Goal: Information Seeking & Learning: Learn about a topic

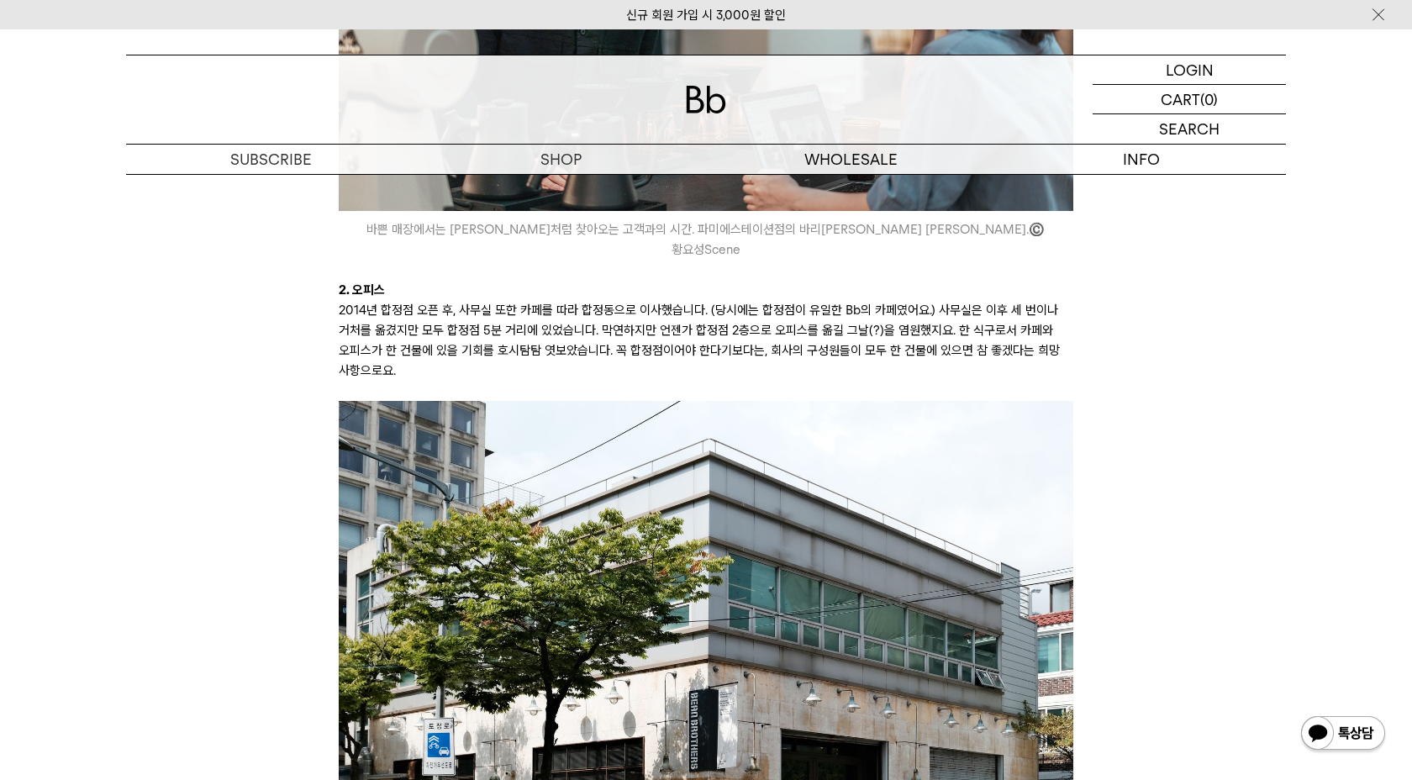
scroll to position [2374, 0]
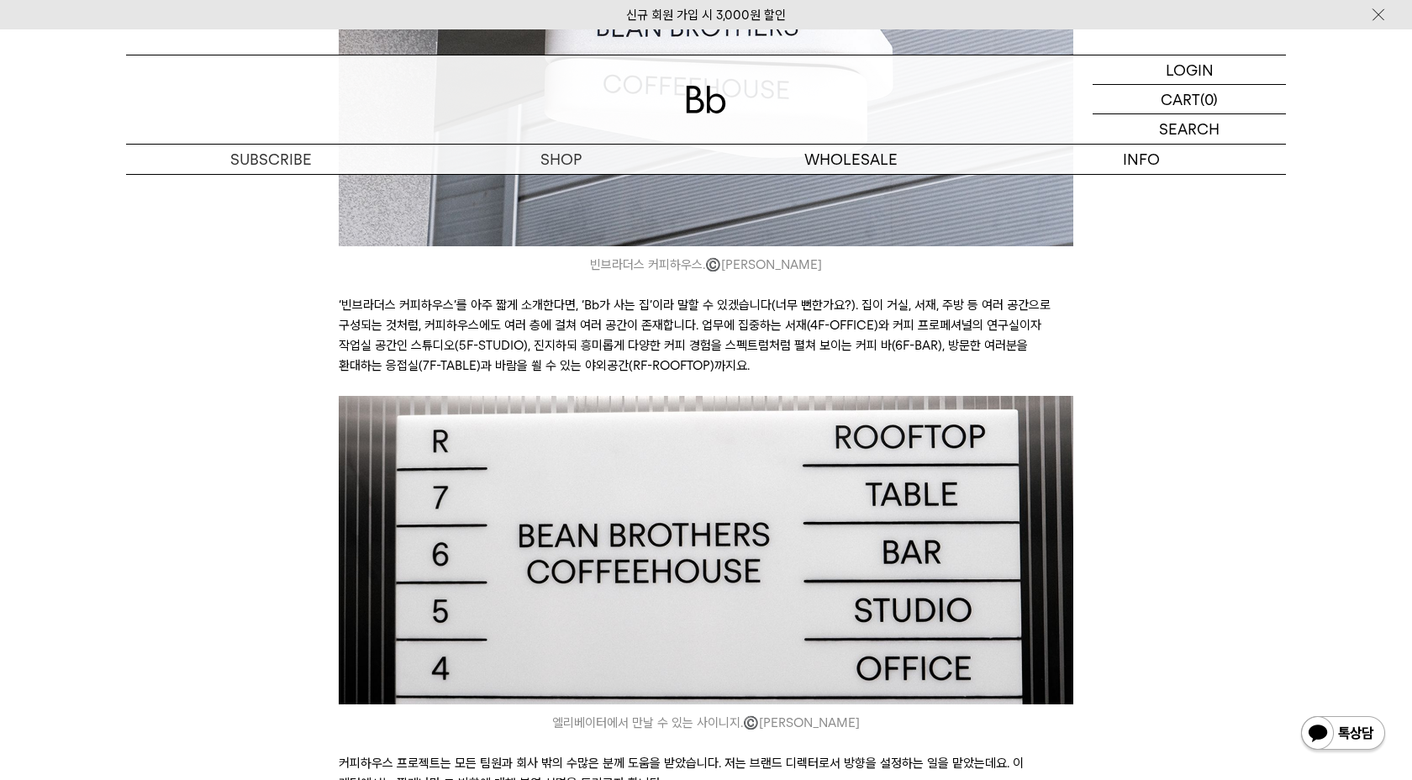
scroll to position [0, 0]
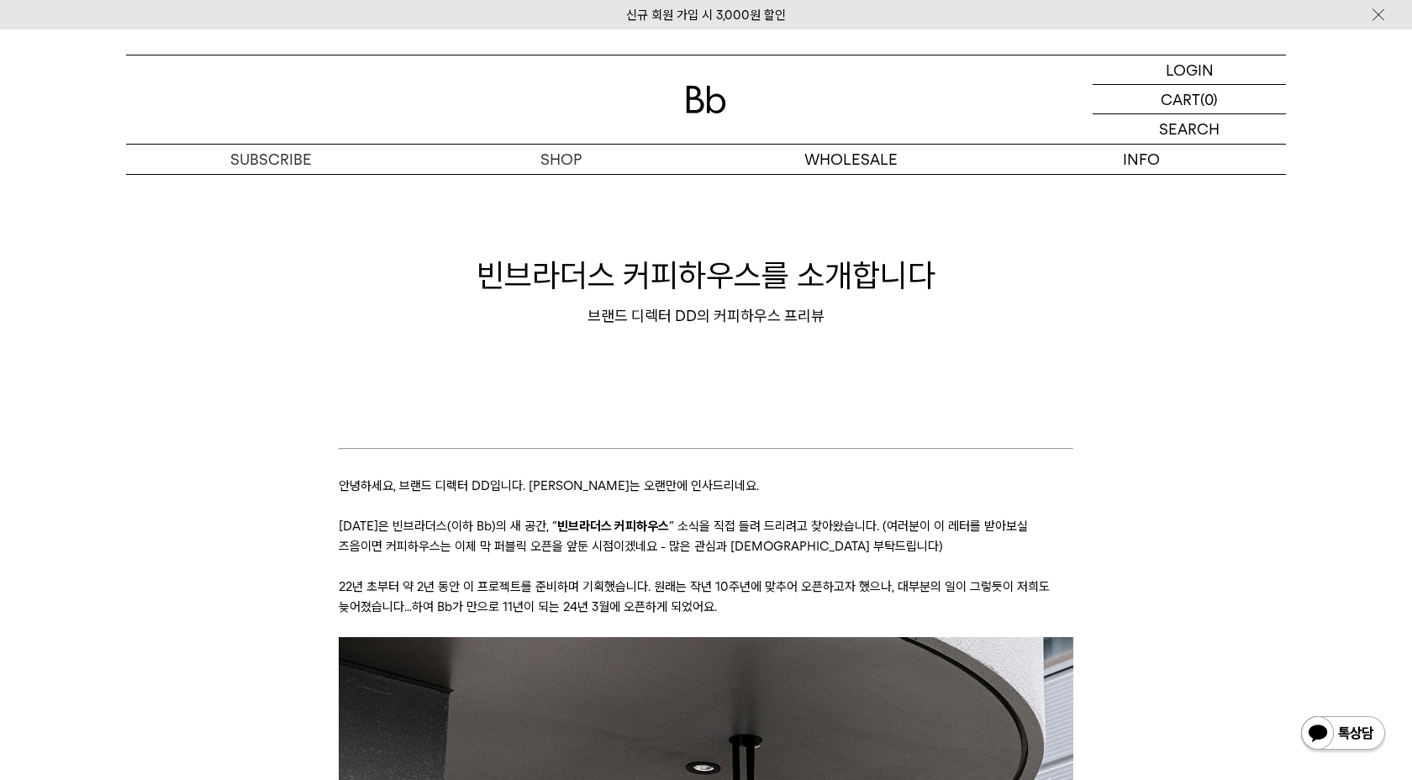
click at [739, 257] on h1 "빈브라더스 커피하우스를 소개합니다" at bounding box center [706, 275] width 1160 height 45
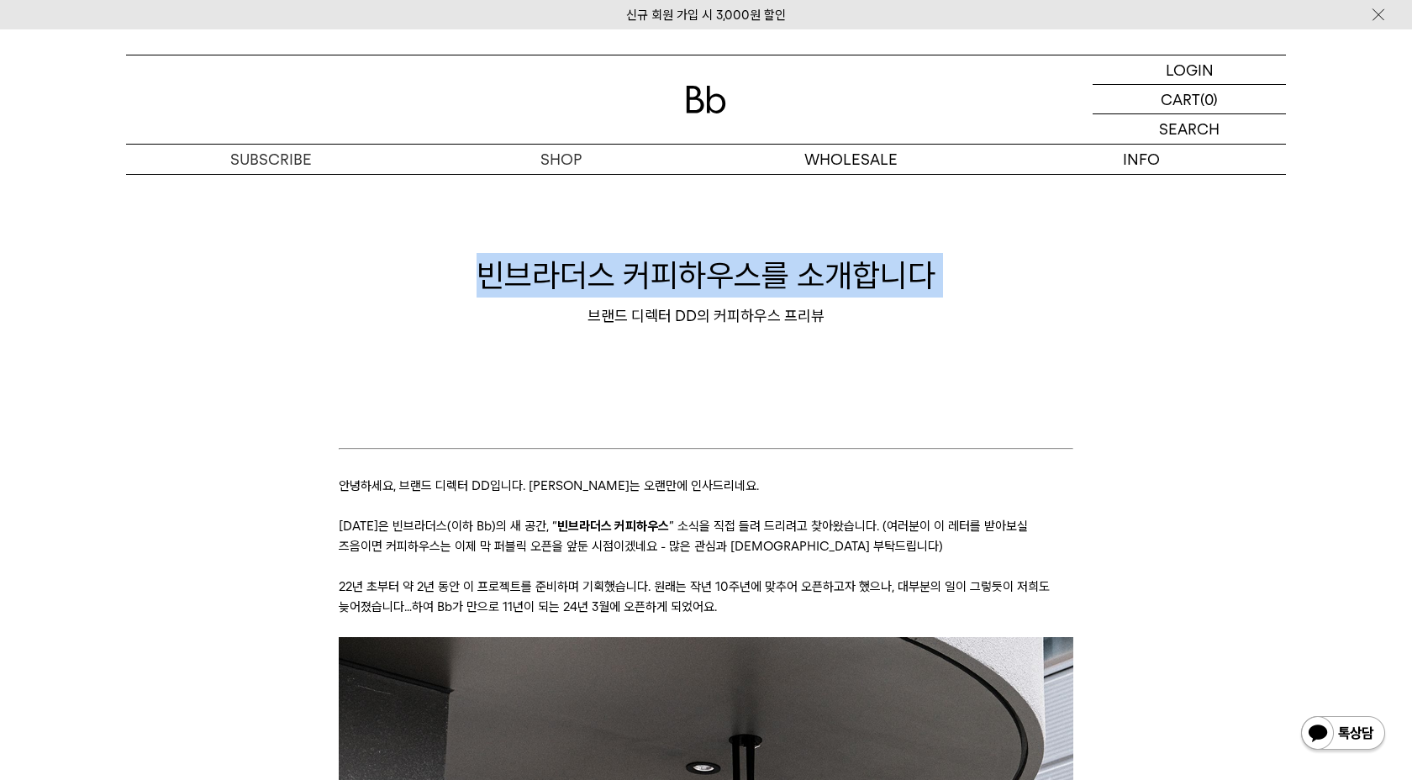
click at [750, 240] on div "빈브라더스 커피하우스를 소개합니다 브랜드 디렉터 DD의 커피하우스 프리뷰" at bounding box center [706, 290] width 1160 height 168
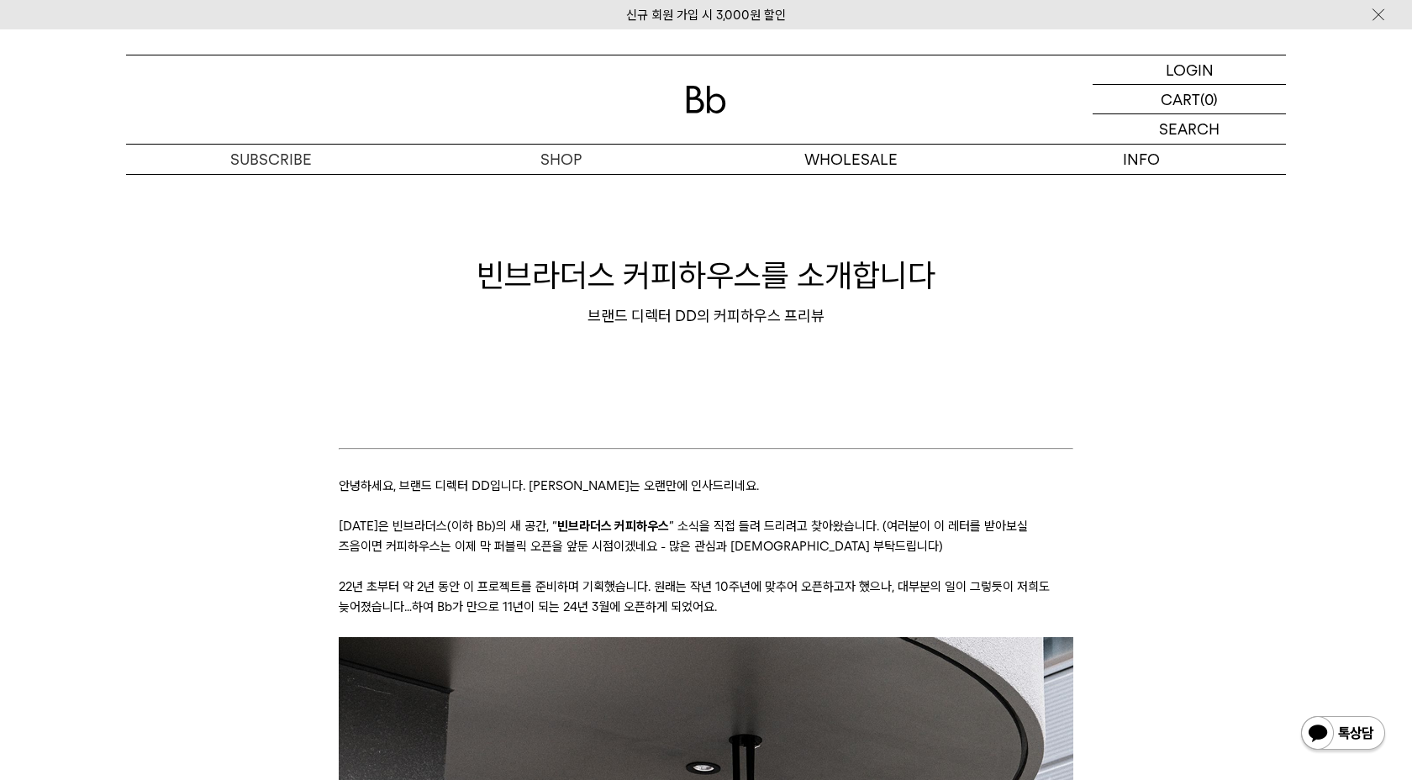
click at [724, 274] on h1 "빈브라더스 커피하우스를 소개합니다" at bounding box center [706, 275] width 1160 height 45
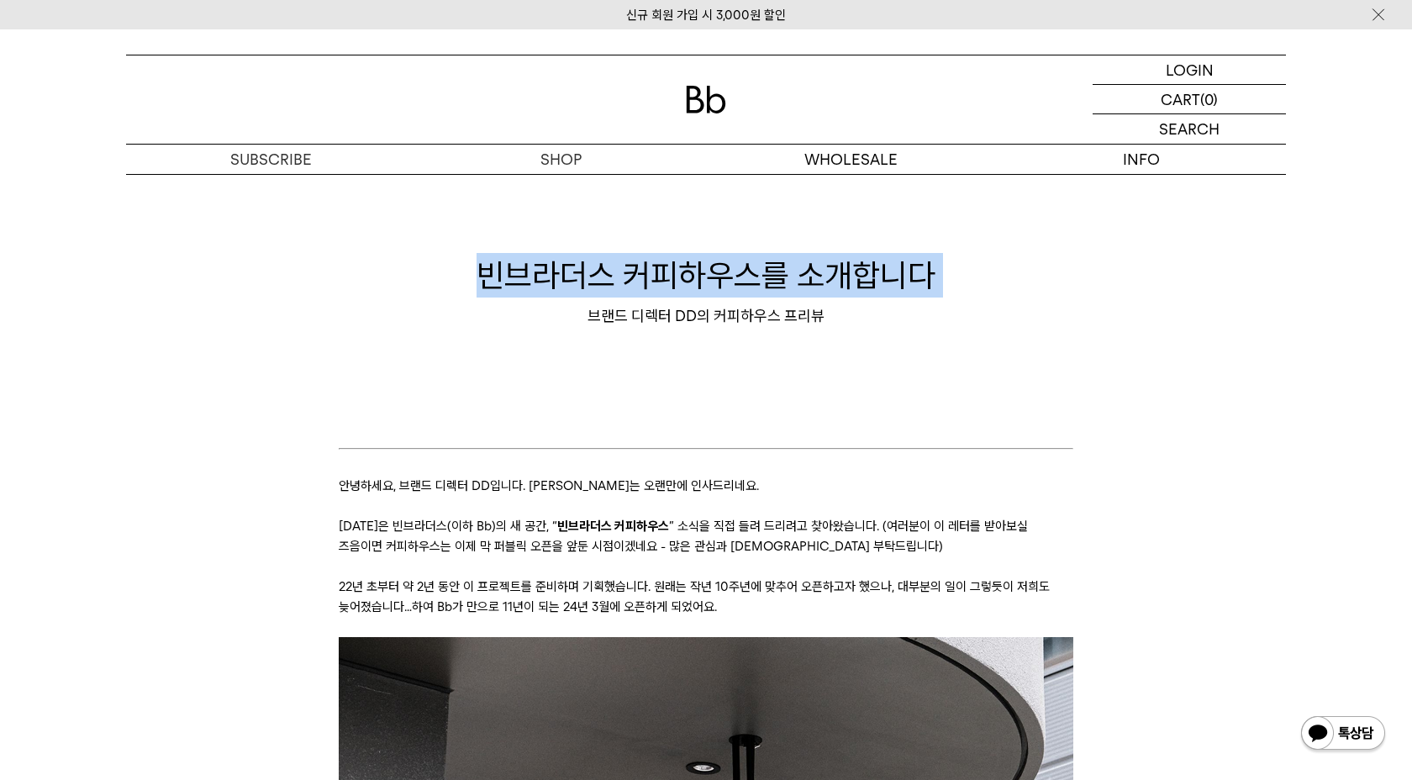
click at [713, 234] on div at bounding box center [713, 234] width 0 height 0
click at [417, 359] on div "빈브라더스 커피하우스를 소개합니다 브랜드 디렉터 DD의 커피하우스 프리뷰" at bounding box center [706, 290] width 1160 height 168
drag, startPoint x: 788, startPoint y: 282, endPoint x: 484, endPoint y: 283, distance: 304.2
click at [484, 283] on h1 "빈브라더스 커피하우스를 소개합니다" at bounding box center [706, 275] width 1160 height 45
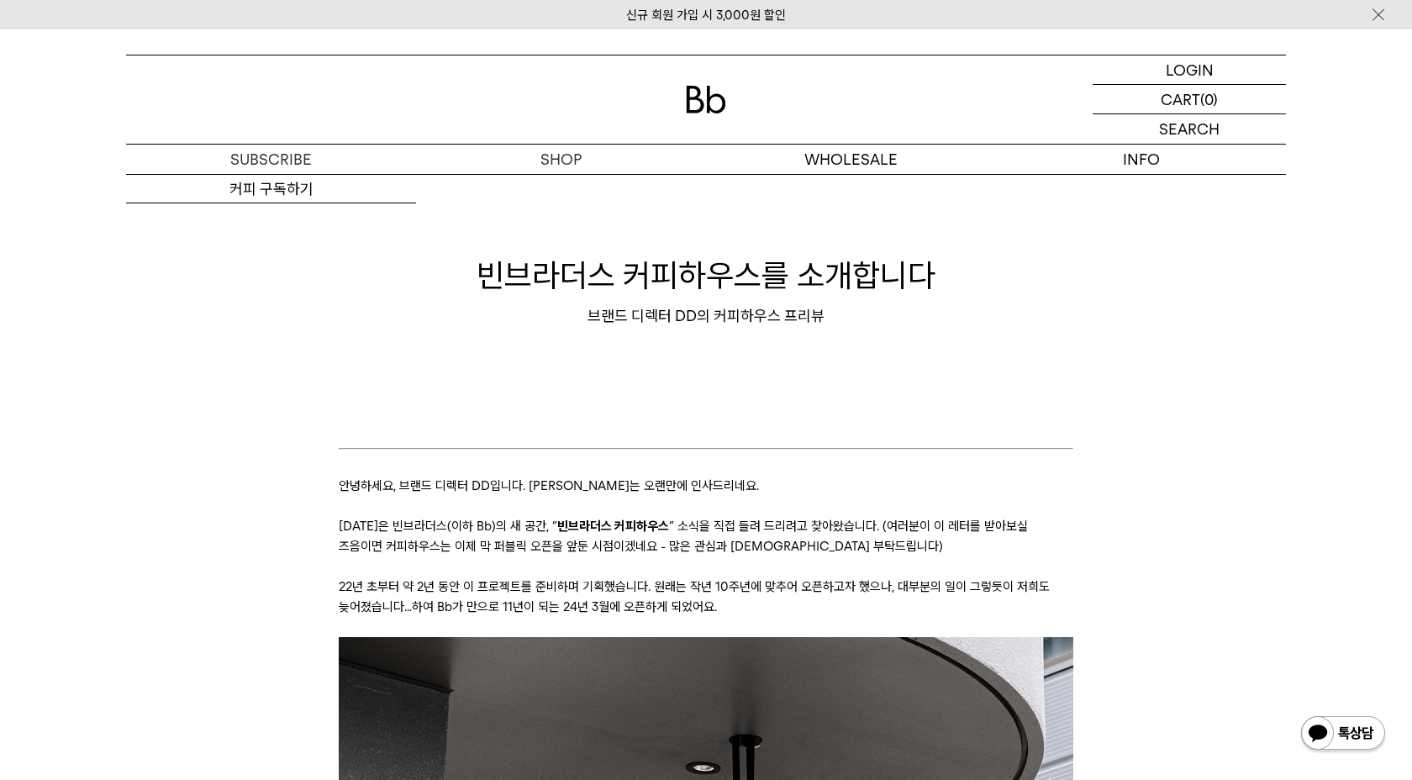
click at [245, 303] on div "빈브라더스 커피하우스를 소개합니다 브랜드 디렉터 DD의 커피하우스 프리뷰" at bounding box center [706, 289] width 1160 height 73
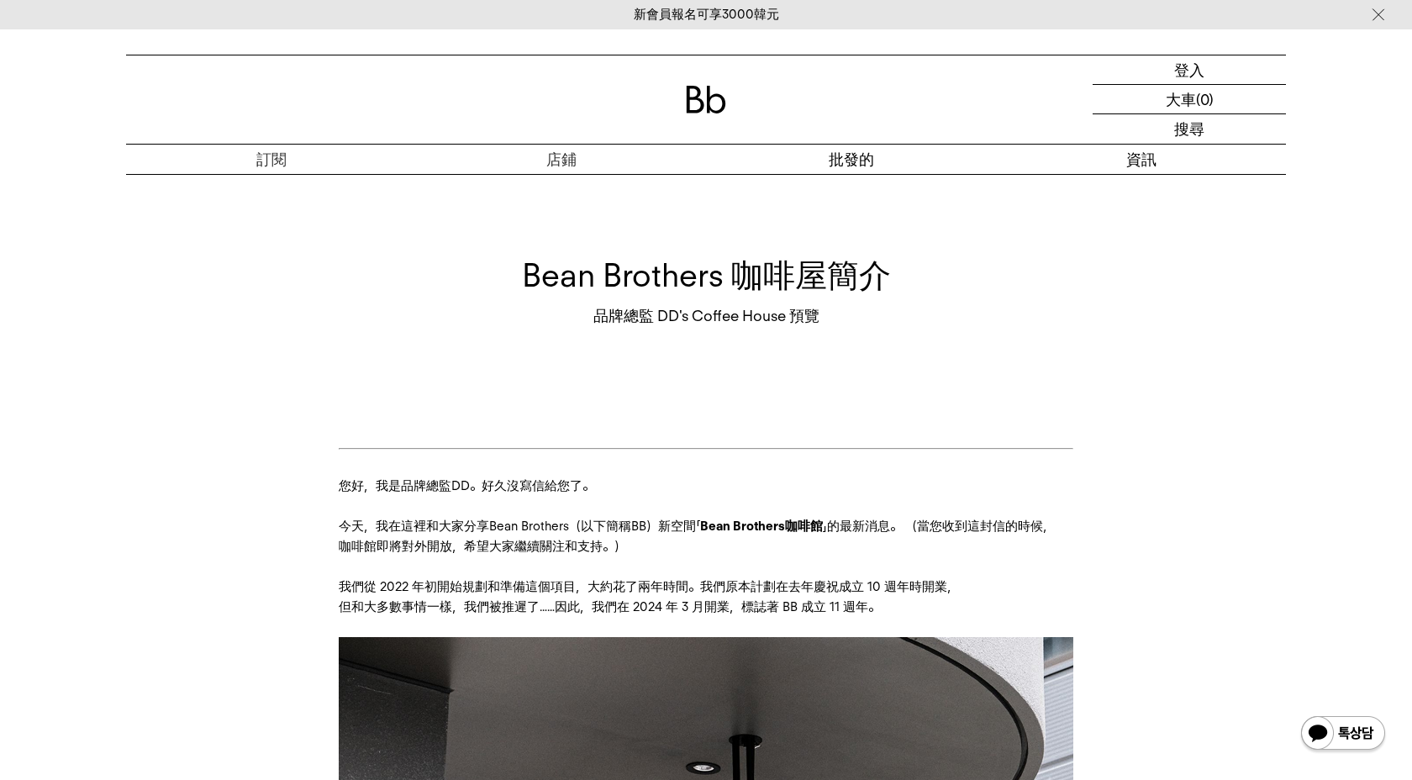
click at [693, 84] on div at bounding box center [706, 99] width 1160 height 88
click at [708, 102] on img at bounding box center [706, 100] width 40 height 28
